Goal: Information Seeking & Learning: Learn about a topic

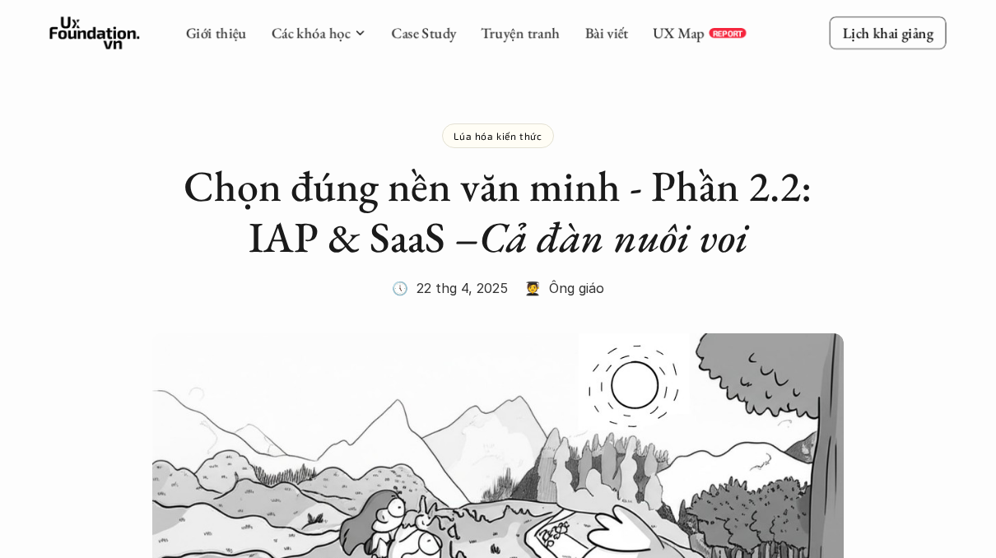
click at [490, 133] on p "Lúa hóa kiến thức" at bounding box center [498, 136] width 88 height 12
click at [487, 135] on p "Lúa hóa kiến thức" at bounding box center [498, 136] width 88 height 12
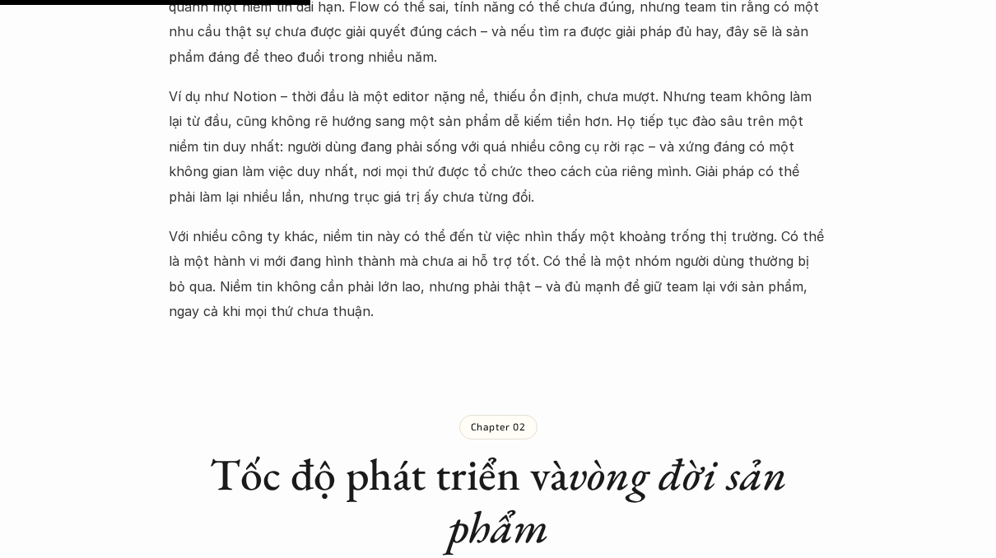
scroll to position [1929, 0]
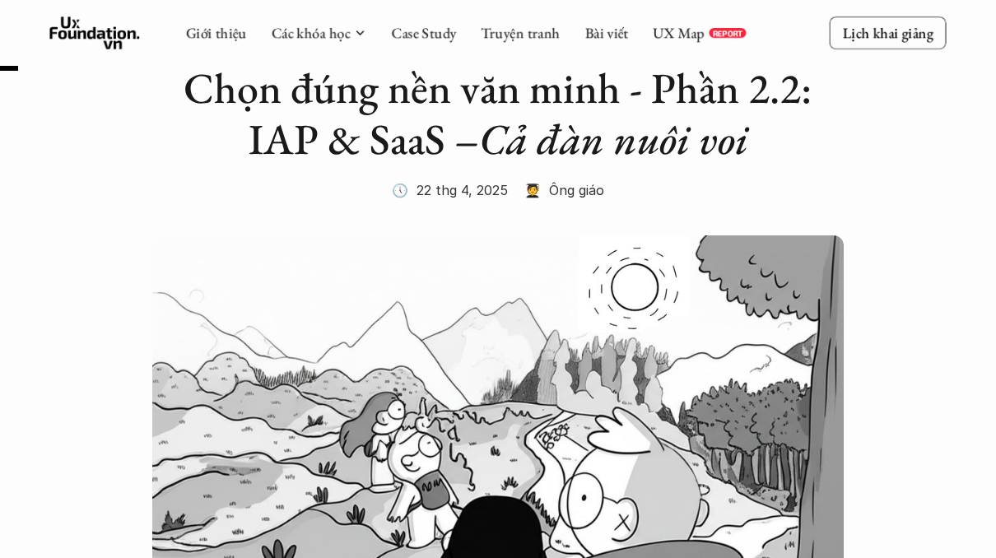
click at [439, 137] on h2 "Chọn đúng nền văn minh - Phần 2.2: IAP & SaaS – Cả đàn nuôi voi" at bounding box center [498, 114] width 658 height 103
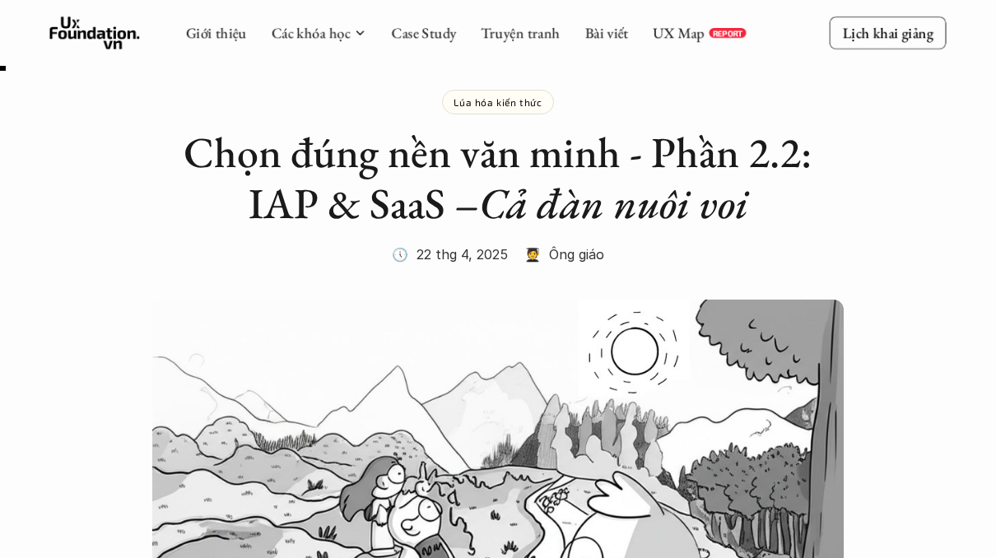
scroll to position [31, 0]
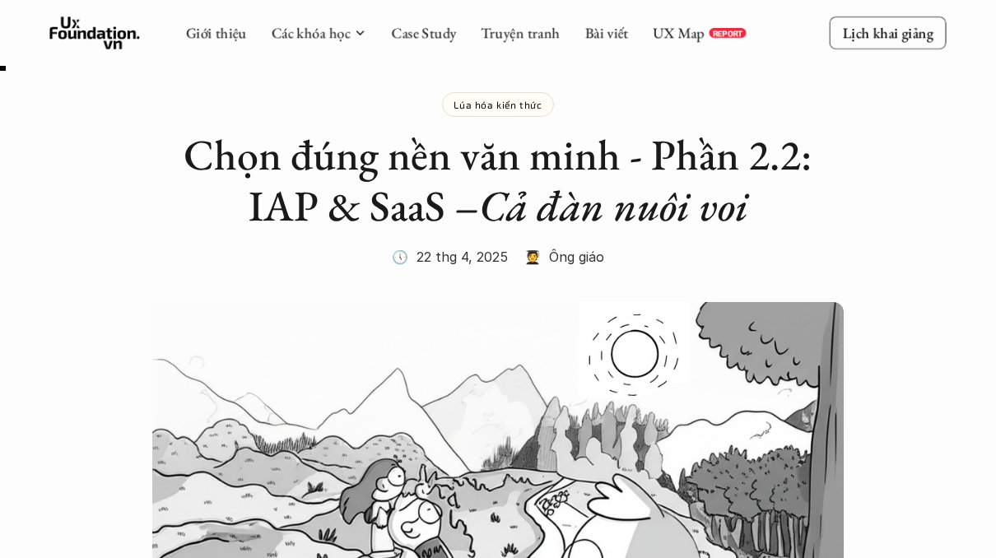
click at [573, 257] on p "🧑‍🎓 Ông giáo" at bounding box center [564, 256] width 80 height 25
click at [539, 254] on p "🧑‍🎓 Ông giáo" at bounding box center [564, 256] width 80 height 25
click at [504, 105] on p "Lúa hóa kiến thức" at bounding box center [498, 105] width 88 height 12
click at [558, 160] on h2 "Chọn đúng nền văn minh - Phần 2.2: IAP & SaaS – Cả đàn nuôi voi" at bounding box center [498, 180] width 658 height 103
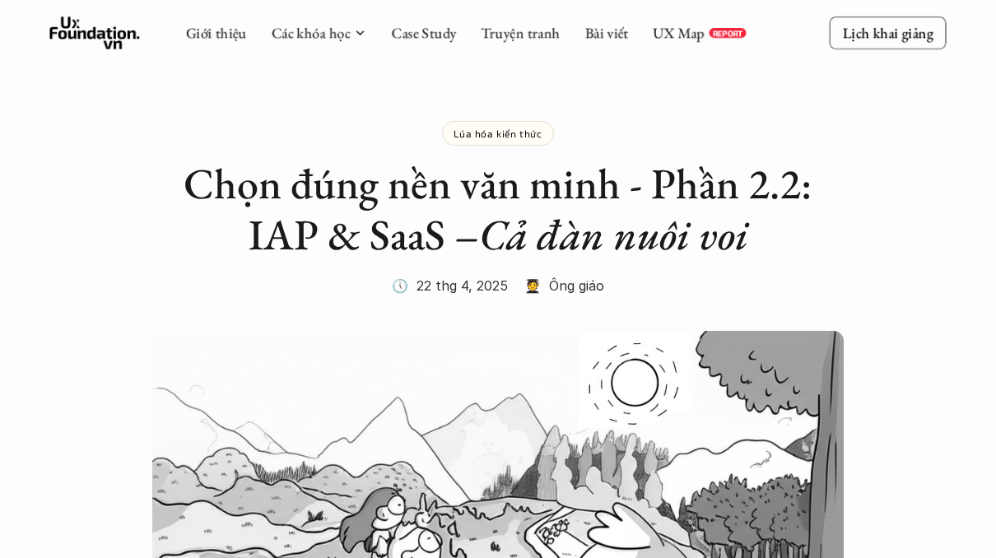
scroll to position [0, 0]
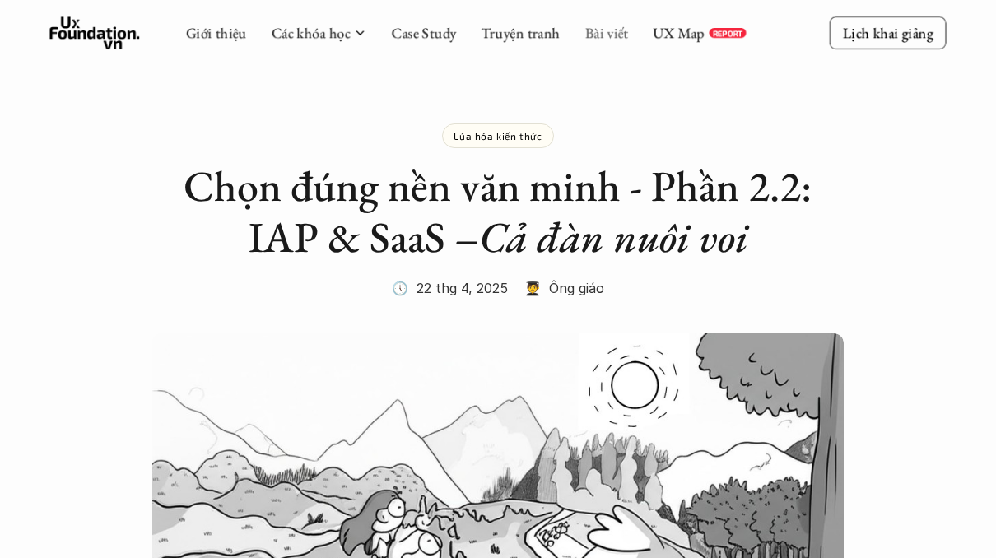
click at [600, 29] on link "Bài viết" at bounding box center [607, 32] width 44 height 19
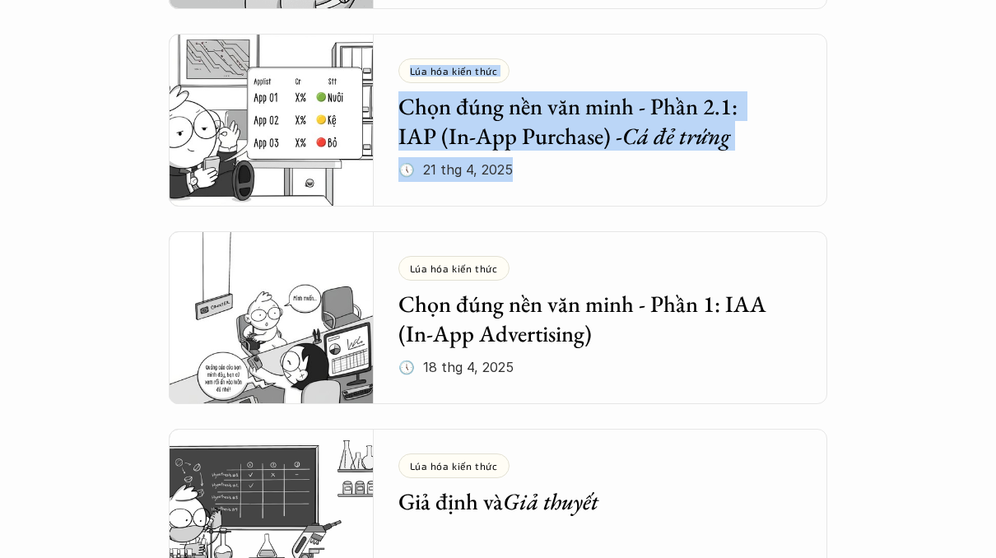
scroll to position [1532, 0]
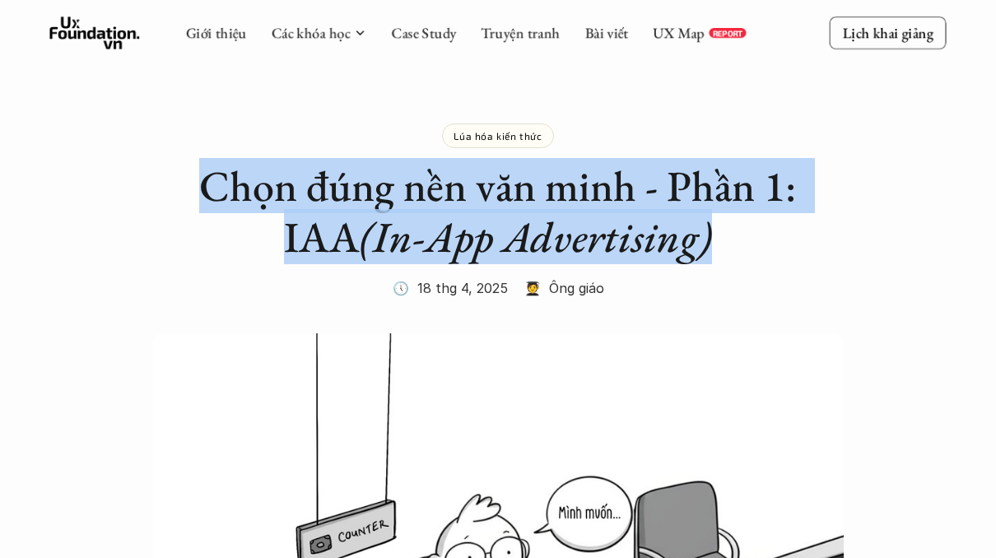
drag, startPoint x: 345, startPoint y: 180, endPoint x: 752, endPoint y: 234, distance: 410.9
click at [752, 234] on h2 "Chọn đúng nền văn minh - Phần 1: IAA (In-App Advertising)" at bounding box center [498, 212] width 658 height 103
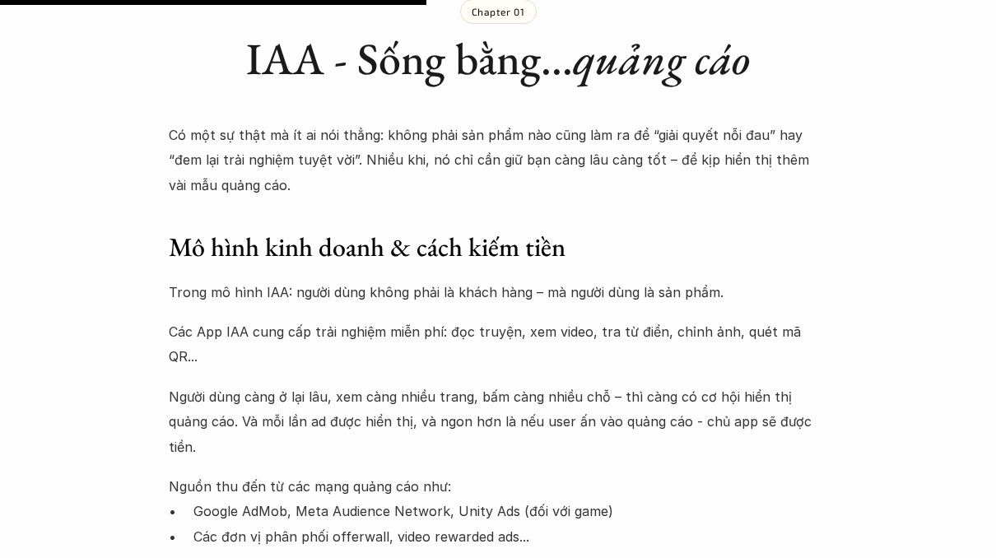
scroll to position [1777, 0]
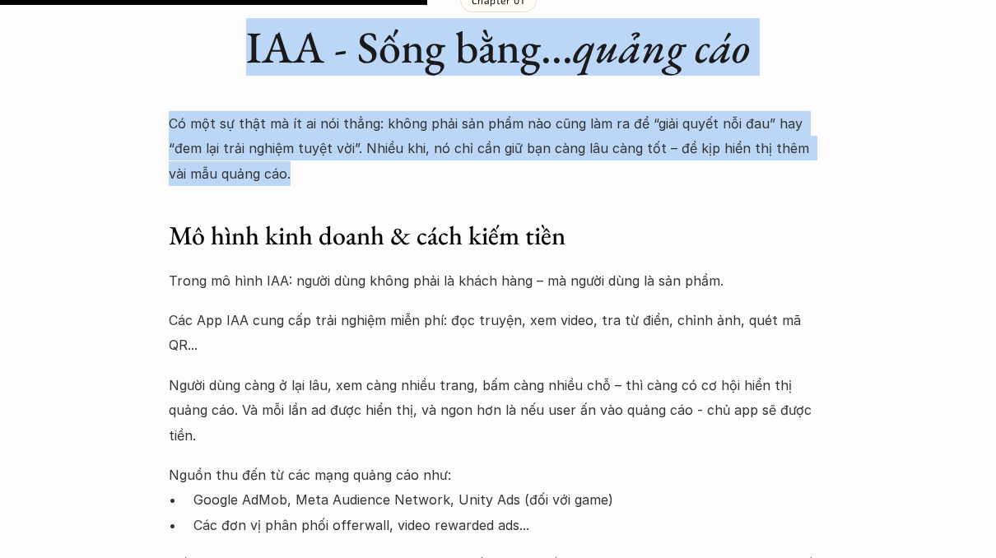
drag, startPoint x: 216, startPoint y: 50, endPoint x: 407, endPoint y: 178, distance: 230.3
copy div "IAA - Sống bằng... quảng cáo Có một sự thật mà ít ai nói thẳng: không phải sản …"
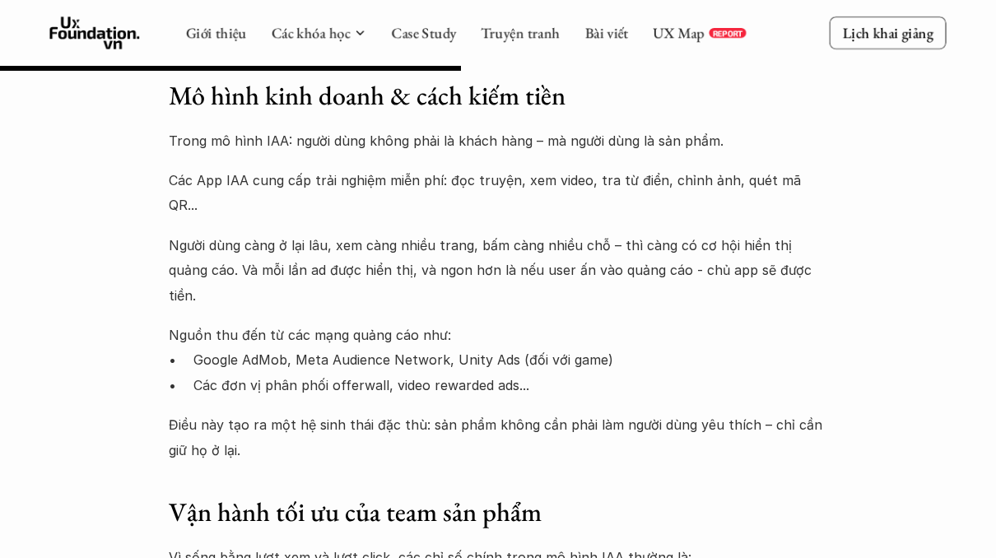
scroll to position [1894, 0]
